Goal: Complete application form

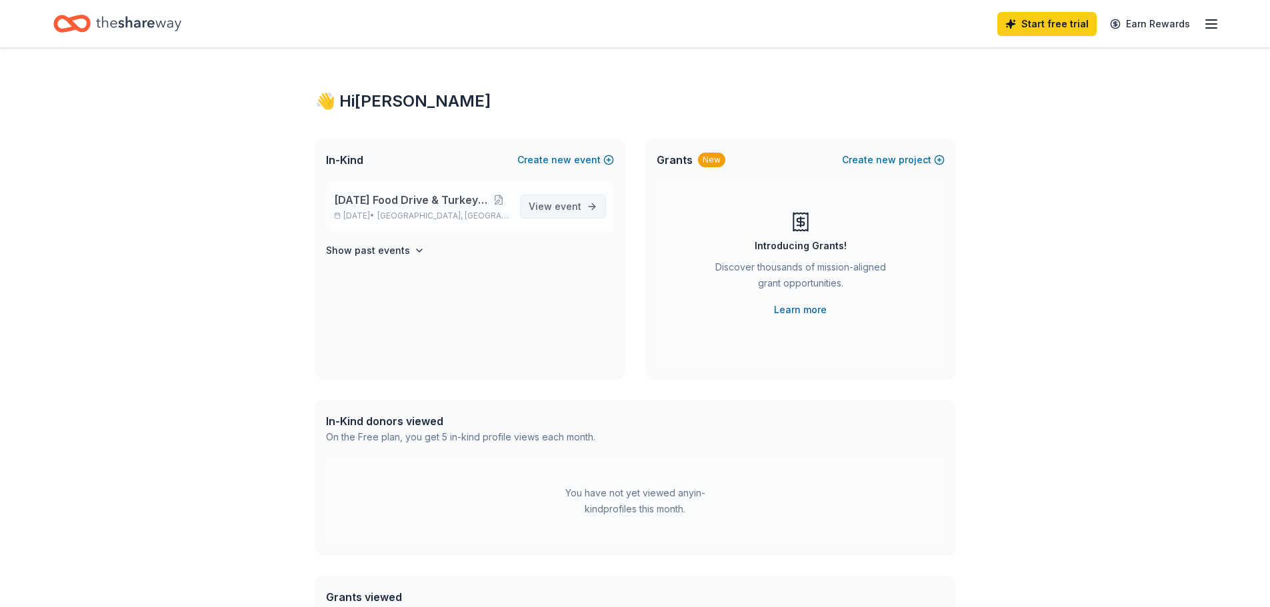
click at [595, 211] on link "View event" at bounding box center [563, 207] width 86 height 24
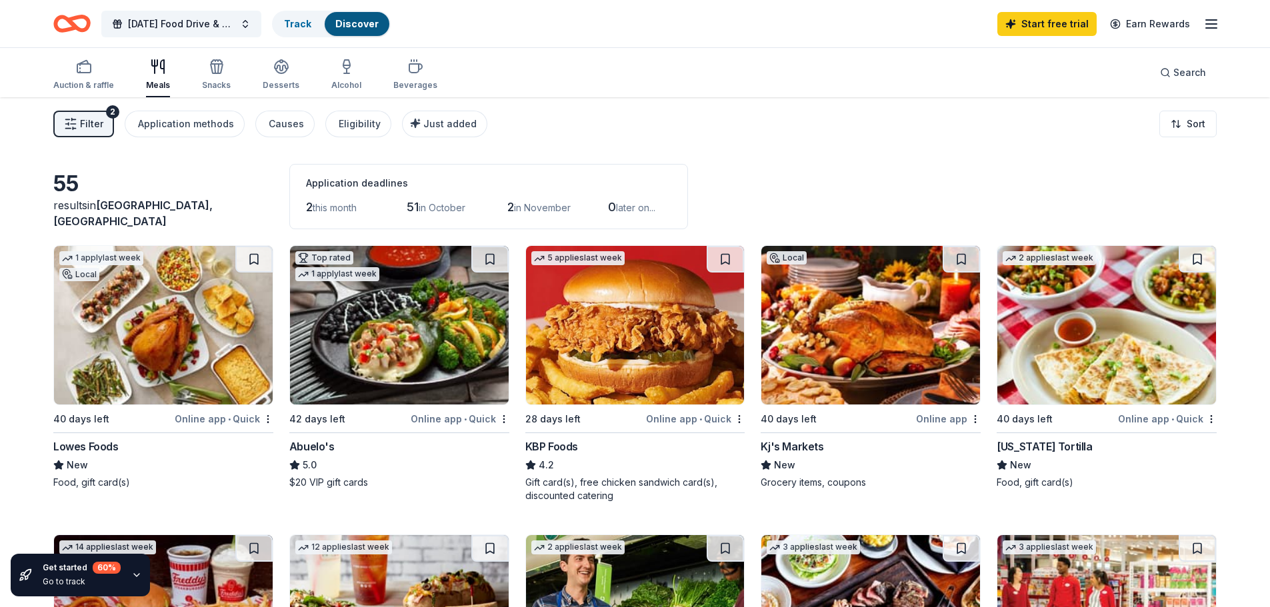
click at [141, 457] on div "New" at bounding box center [163, 465] width 220 height 16
click at [1218, 30] on icon "button" at bounding box center [1211, 24] width 16 height 16
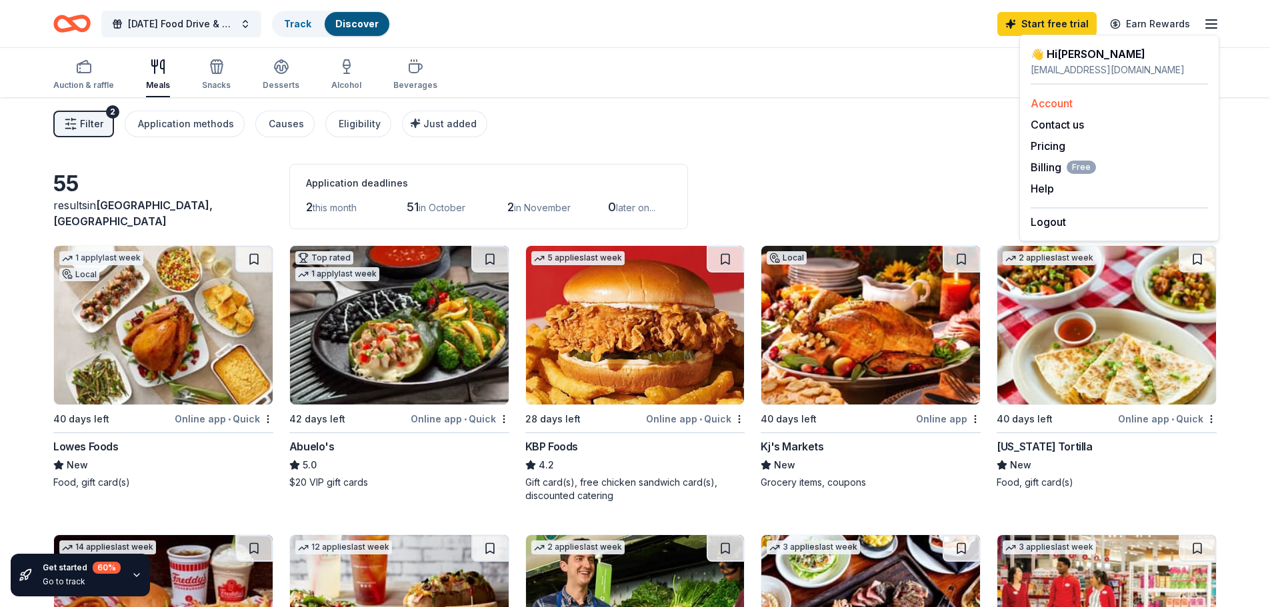
click at [1154, 103] on div "Account" at bounding box center [1119, 103] width 177 height 16
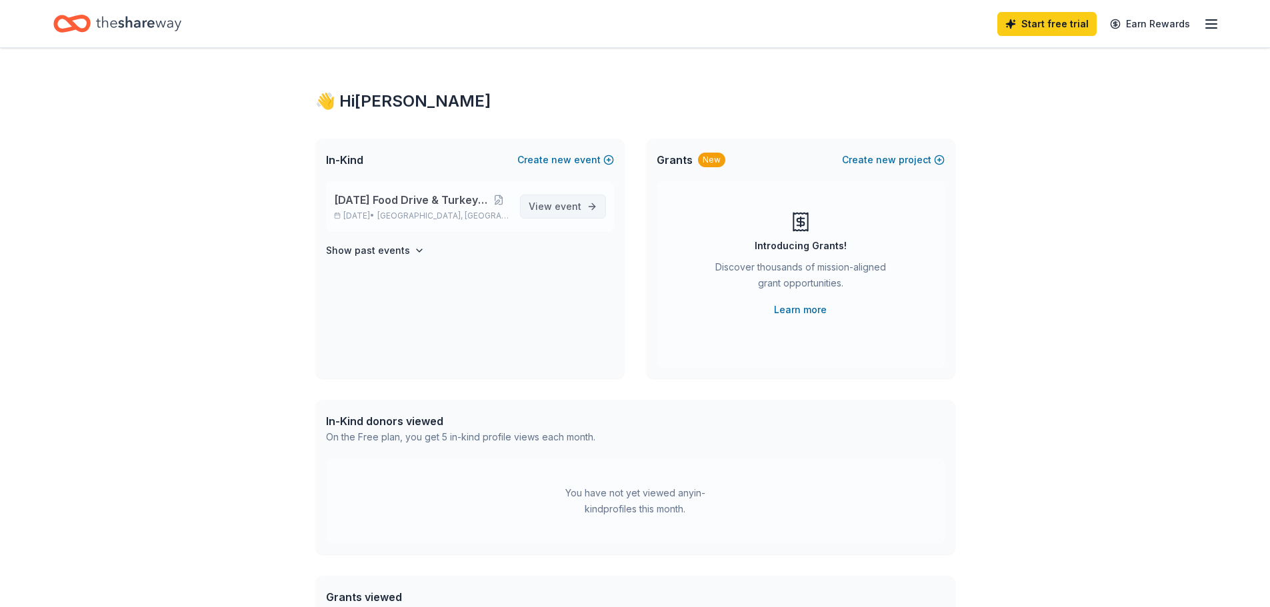
click at [559, 213] on span "View event" at bounding box center [555, 207] width 53 height 16
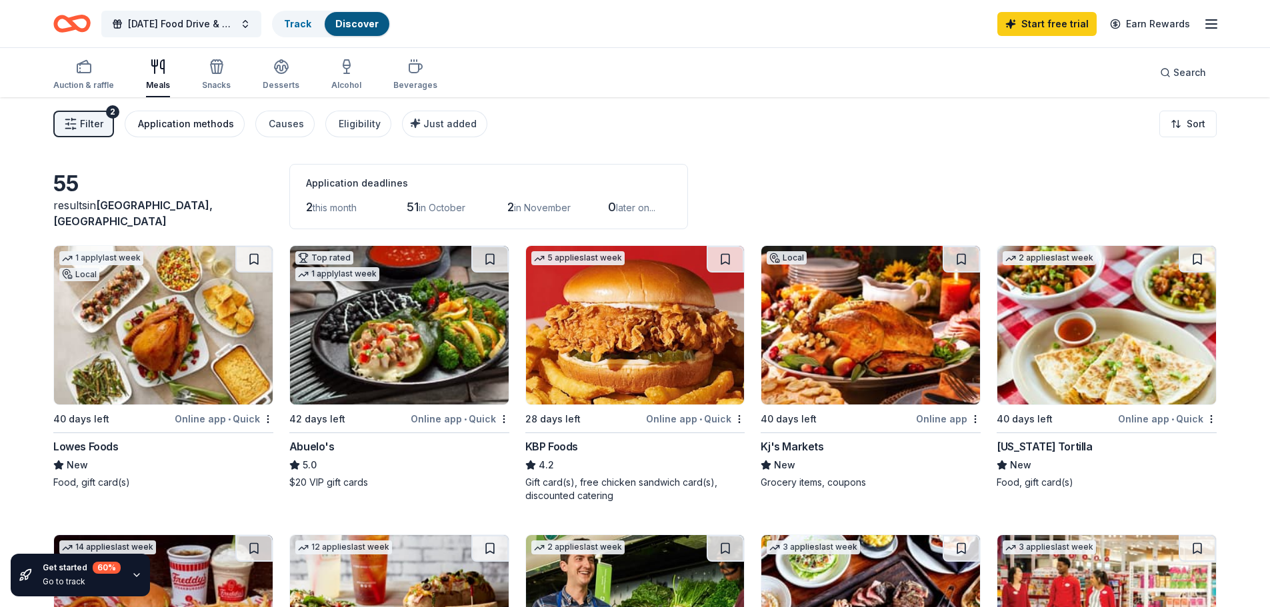
click at [217, 124] on div "Application methods" at bounding box center [186, 124] width 96 height 16
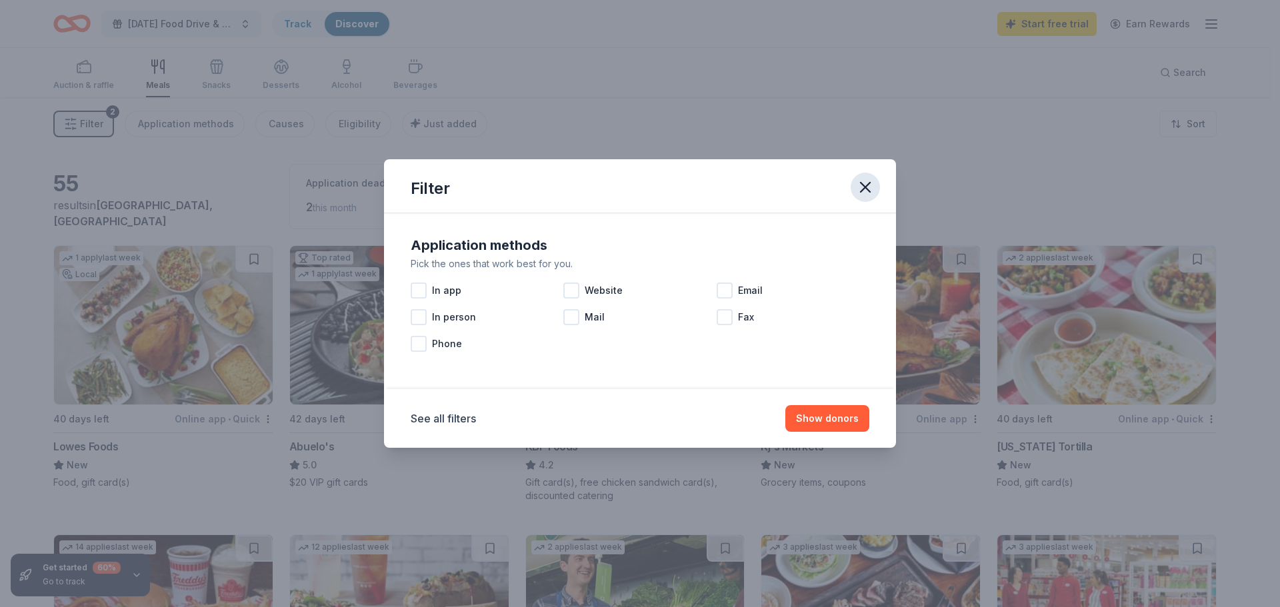
click at [858, 190] on icon "button" at bounding box center [865, 187] width 19 height 19
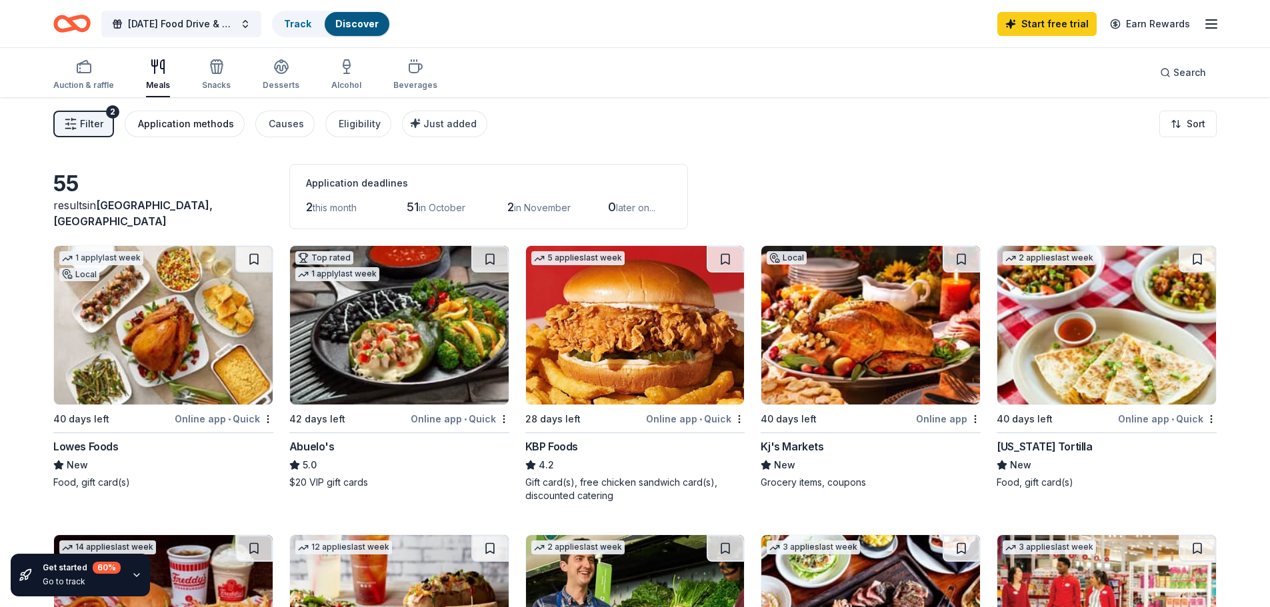
click at [199, 129] on div "Application methods" at bounding box center [186, 124] width 96 height 16
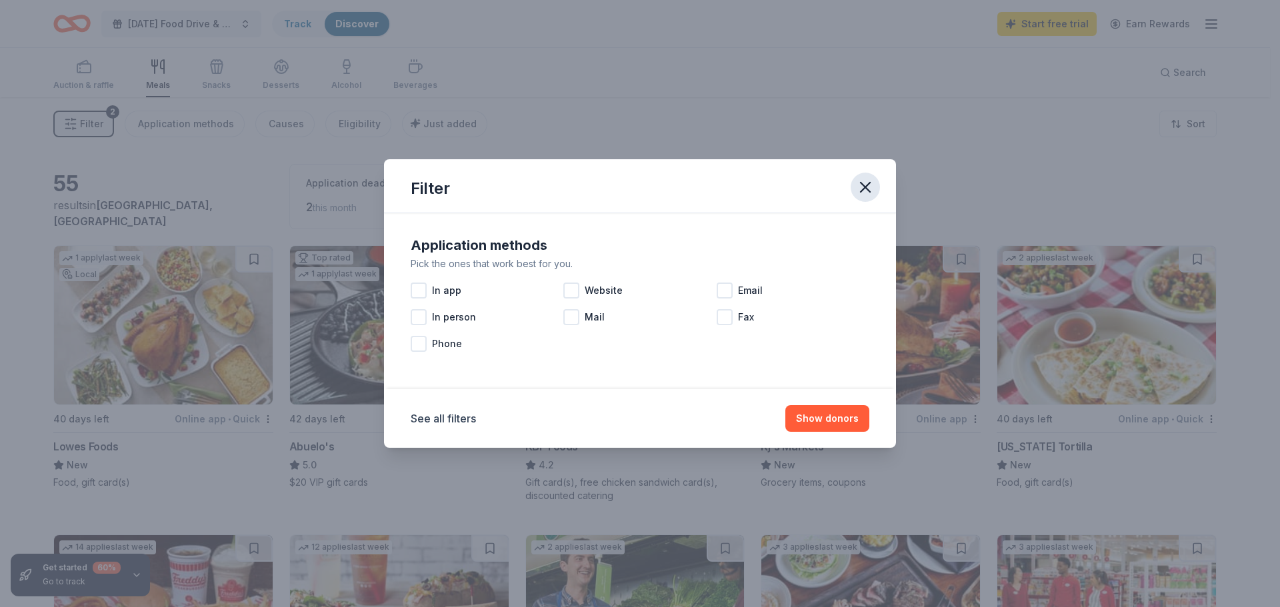
click at [873, 178] on icon "button" at bounding box center [865, 187] width 19 height 19
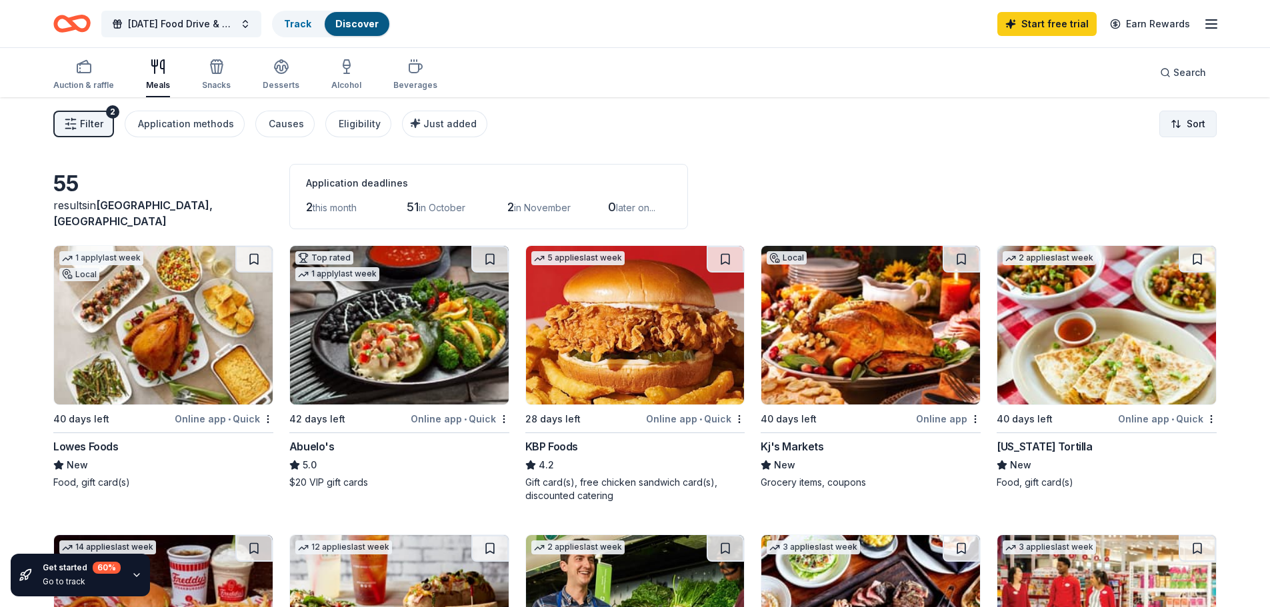
click at [1169, 122] on html "Thanksgiving Food Drive & Turkey Giveaway Track Discover Start free trial Earn …" at bounding box center [635, 303] width 1270 height 607
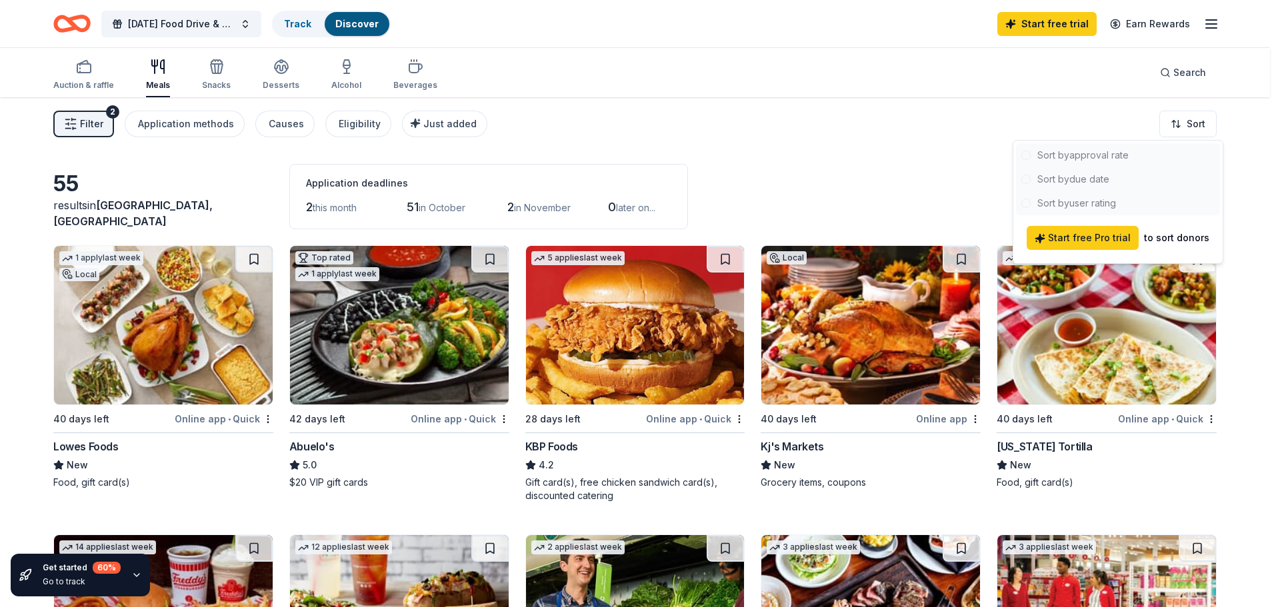
click at [979, 165] on html "Thanksgiving Food Drive & Turkey Giveaway Track Discover Start free trial Earn …" at bounding box center [640, 303] width 1280 height 607
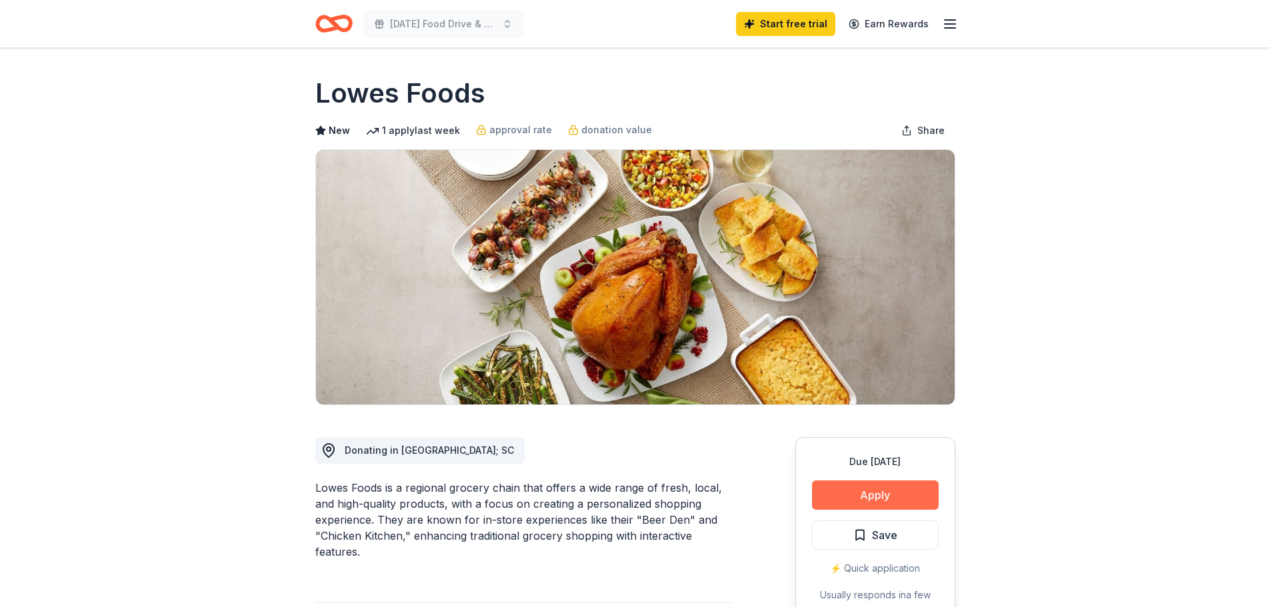
click at [907, 488] on button "Apply" at bounding box center [875, 495] width 127 height 29
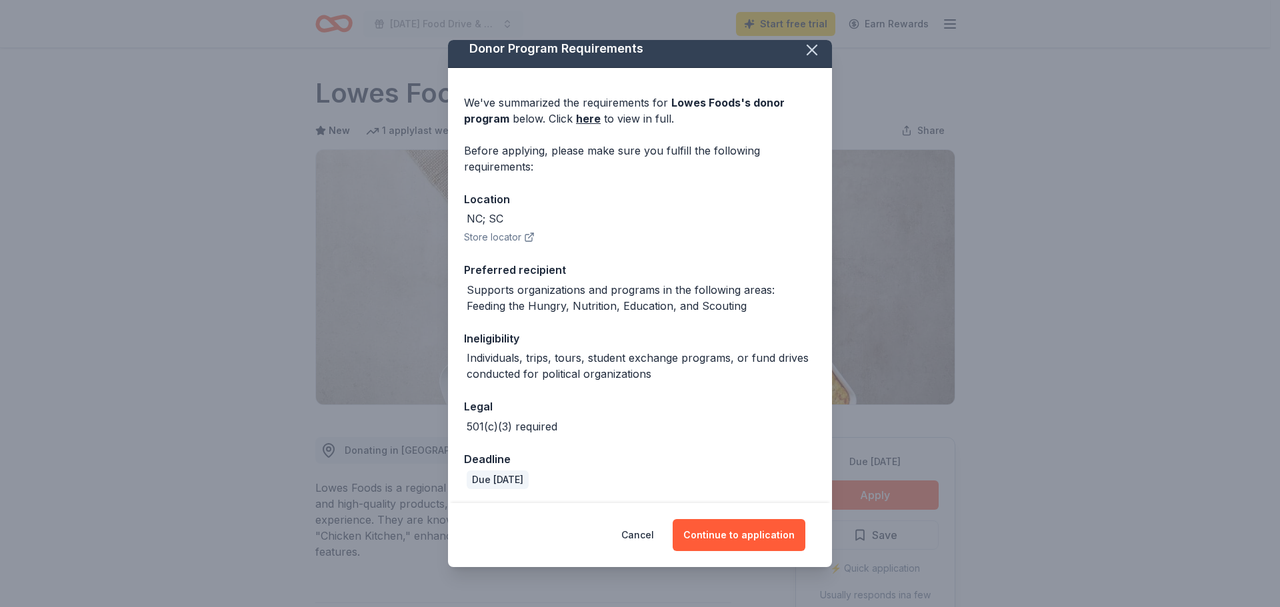
scroll to position [12, 0]
click at [779, 530] on button "Continue to application" at bounding box center [739, 535] width 133 height 32
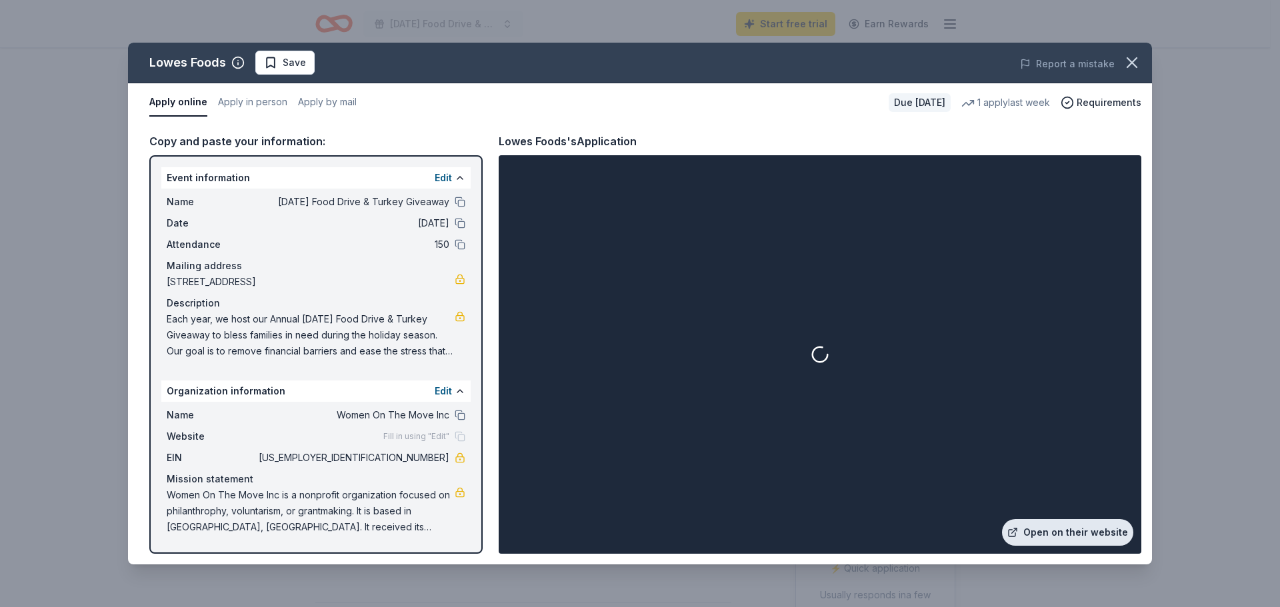
click at [1045, 527] on link "Open on their website" at bounding box center [1067, 532] width 131 height 27
